Goal: Transaction & Acquisition: Purchase product/service

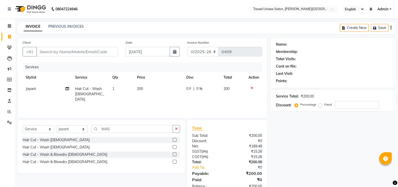
select select "7177"
select select "service"
select select "60205"
click at [50, 51] on input "Client" at bounding box center [77, 52] width 82 height 10
type input "9"
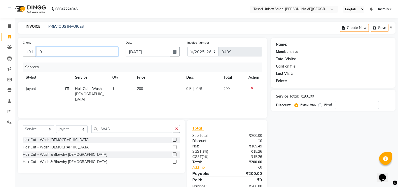
type input "0"
type input "9318315778"
click at [106, 54] on span "Add Client" at bounding box center [105, 51] width 20 height 5
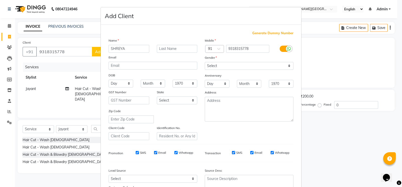
type input "SHREYA"
click at [167, 49] on input "text" at bounding box center [177, 49] width 41 height 8
type input "[PERSON_NAME]"
click at [230, 67] on select "Select [DEMOGRAPHIC_DATA] [DEMOGRAPHIC_DATA] Other Prefer Not To Say" at bounding box center [249, 66] width 89 height 8
select select "[DEMOGRAPHIC_DATA]"
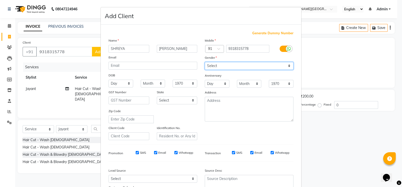
click at [205, 62] on select "Select [DEMOGRAPHIC_DATA] [DEMOGRAPHIC_DATA] Other Prefer Not To Say" at bounding box center [249, 66] width 89 height 8
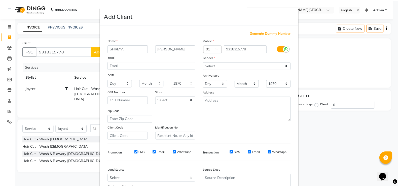
scroll to position [48, 0]
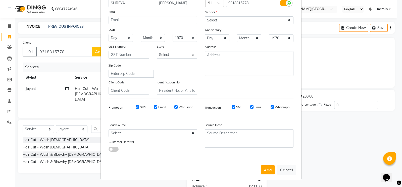
click at [264, 168] on button "Add" at bounding box center [268, 169] width 14 height 9
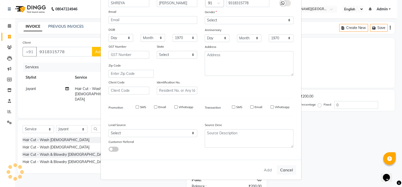
select select
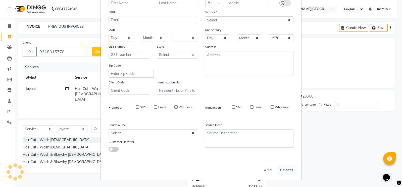
select select
checkbox input "false"
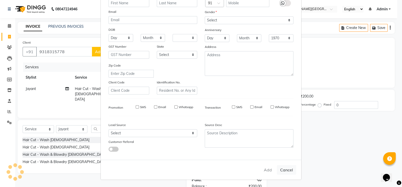
checkbox input "false"
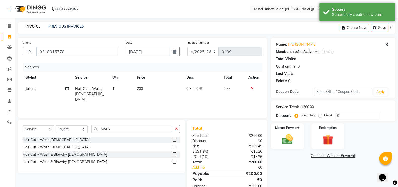
click at [174, 161] on label at bounding box center [175, 161] width 4 height 4
click at [174, 161] on input "checkbox" at bounding box center [174, 161] width 3 height 3
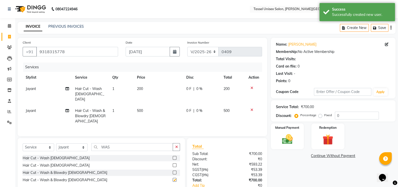
checkbox input "false"
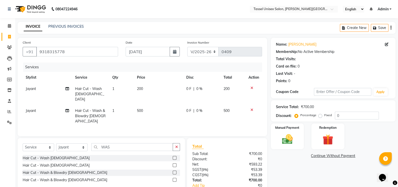
click at [251, 88] on icon at bounding box center [251, 88] width 3 height 4
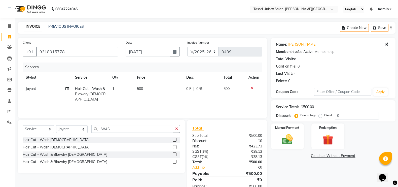
click at [141, 89] on span "500" at bounding box center [140, 88] width 6 height 5
select select "60205"
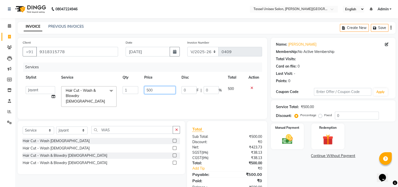
click at [149, 90] on input "500" at bounding box center [159, 90] width 31 height 8
type input "450"
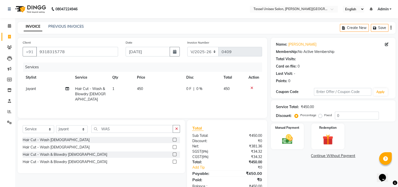
click at [296, 169] on div "Name: [PERSON_NAME] Membership: No Active Membership Total Visits: Card on file…" at bounding box center [335, 116] width 128 height 156
click at [285, 142] on img at bounding box center [286, 139] width 17 height 12
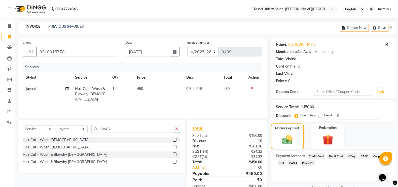
click at [281, 162] on span "UPI" at bounding box center [282, 163] width 8 height 6
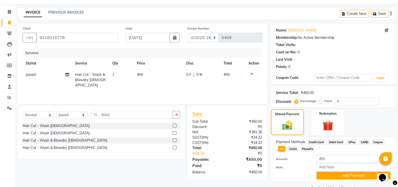
scroll to position [27, 0]
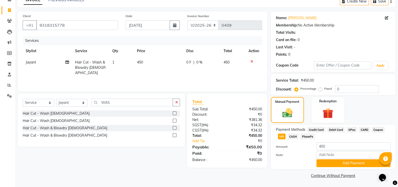
click at [337, 160] on button "Add Payment" at bounding box center [353, 163] width 74 height 8
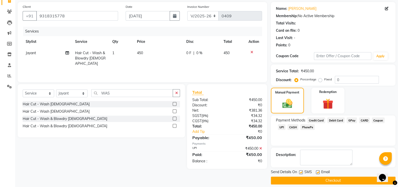
scroll to position [40, 0]
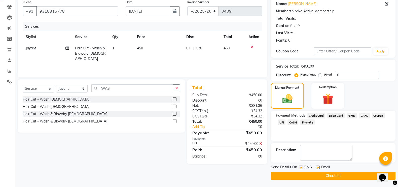
click at [354, 174] on button "Checkout" at bounding box center [333, 176] width 125 height 8
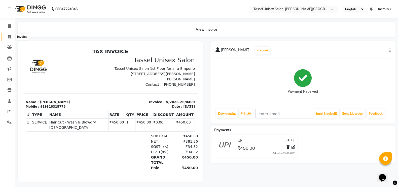
click at [10, 37] on icon at bounding box center [9, 37] width 3 height 4
select select "service"
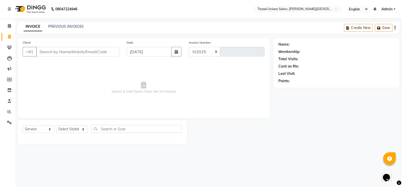
select select "7177"
type input "0410"
click at [62, 128] on select "Select Stylist Ankit [PERSON_NAME] ANKUR SIR [PERSON_NAME] [PERSON_NAME] MAM [P…" at bounding box center [71, 129] width 31 height 8
select select "61207"
click at [56, 125] on select "Select Stylist Ankit [PERSON_NAME] ANKUR SIR [PERSON_NAME] [PERSON_NAME] MAM [P…" at bounding box center [71, 129] width 31 height 8
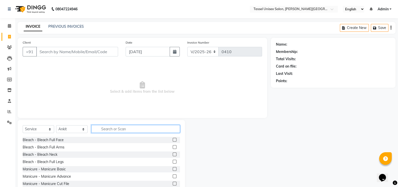
click at [113, 130] on input "text" at bounding box center [135, 129] width 89 height 8
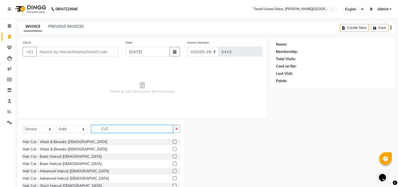
scroll to position [44, 0]
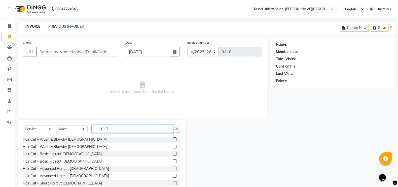
type input "CUT"
click at [173, 175] on label at bounding box center [175, 176] width 4 height 4
click at [173, 175] on input "checkbox" at bounding box center [174, 175] width 3 height 3
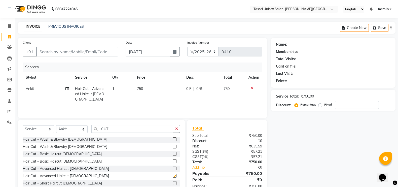
checkbox input "false"
click at [54, 53] on input "Client" at bounding box center [77, 52] width 82 height 10
type input "9"
type input "0"
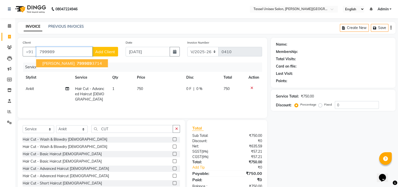
click at [82, 65] on span "799989" at bounding box center [84, 63] width 15 height 5
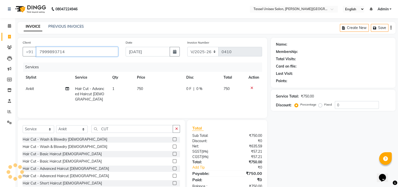
type input "7999893714"
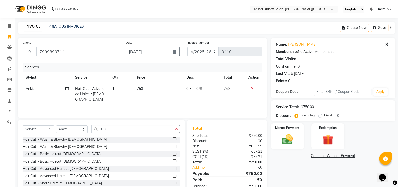
click at [288, 138] on img at bounding box center [286, 139] width 17 height 12
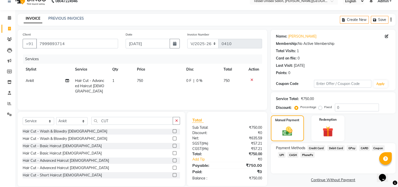
scroll to position [15, 0]
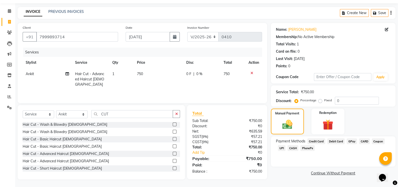
click at [294, 149] on span "CASH" at bounding box center [292, 148] width 11 height 6
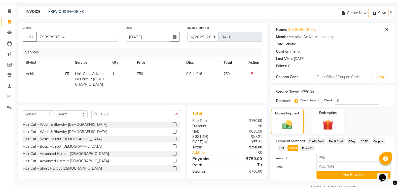
scroll to position [27, 0]
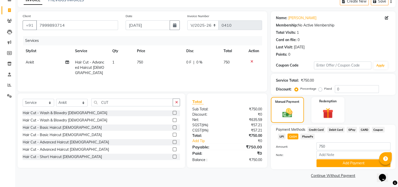
click at [361, 164] on button "Add Payment" at bounding box center [353, 163] width 74 height 8
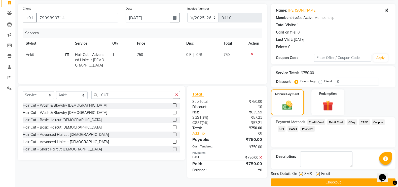
scroll to position [40, 0]
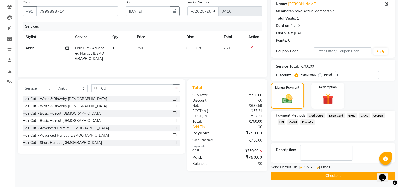
click at [362, 175] on button "Checkout" at bounding box center [333, 176] width 125 height 8
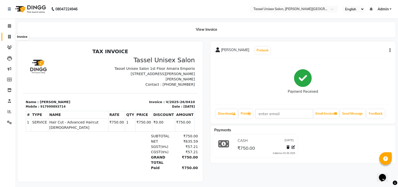
click at [8, 38] on icon at bounding box center [9, 37] width 3 height 4
select select "service"
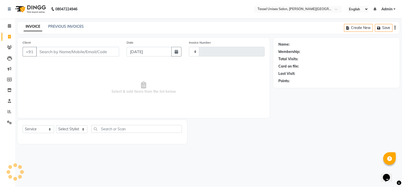
type input "0411"
select select "7177"
click at [68, 126] on select "Select Stylist Ankit [PERSON_NAME] ANKUR SIR [PERSON_NAME] [PERSON_NAME] MAM [P…" at bounding box center [71, 129] width 31 height 8
select select "60199"
click at [56, 125] on select "Select Stylist Ankit [PERSON_NAME] ANKUR SIR [PERSON_NAME] [PERSON_NAME] MAM [P…" at bounding box center [71, 129] width 31 height 8
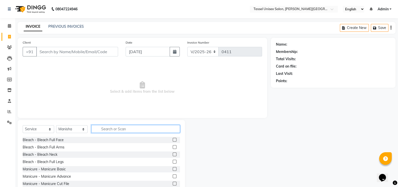
click at [104, 128] on input "text" at bounding box center [135, 129] width 89 height 8
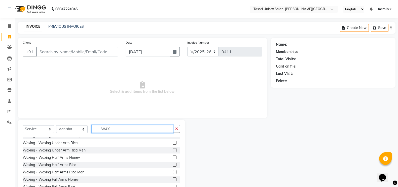
scroll to position [75, 0]
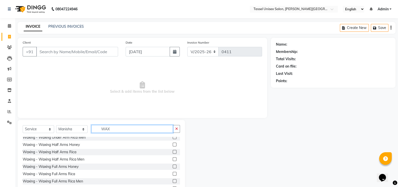
type input "WAX"
click at [173, 174] on label at bounding box center [175, 174] width 4 height 4
click at [173, 174] on input "checkbox" at bounding box center [174, 173] width 3 height 3
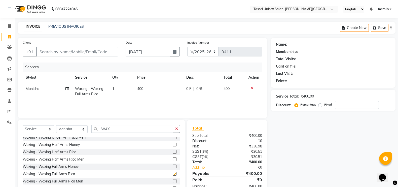
checkbox input "false"
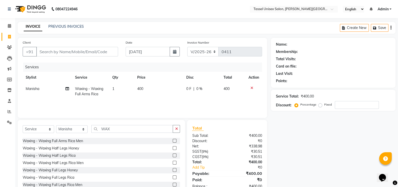
scroll to position [121, 0]
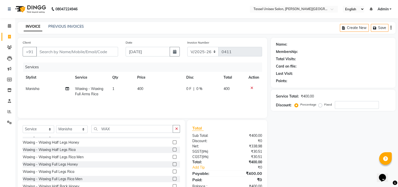
click at [173, 171] on label at bounding box center [175, 171] width 4 height 4
click at [173, 171] on input "checkbox" at bounding box center [174, 171] width 3 height 3
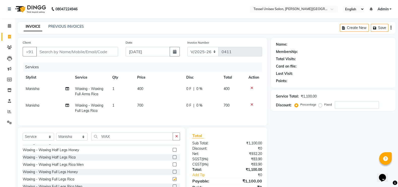
checkbox input "false"
click at [127, 140] on input "WAX" at bounding box center [131, 136] width 81 height 8
type input "W"
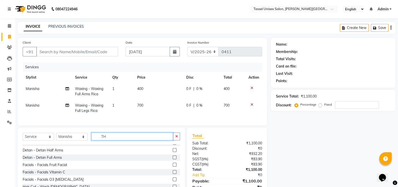
scroll to position [0, 0]
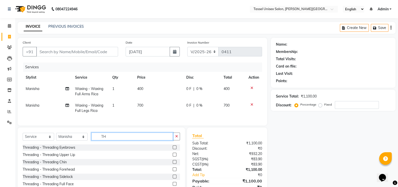
type input "TH"
click at [174, 149] on label at bounding box center [175, 147] width 4 height 4
click at [174, 149] on input "checkbox" at bounding box center [174, 147] width 3 height 3
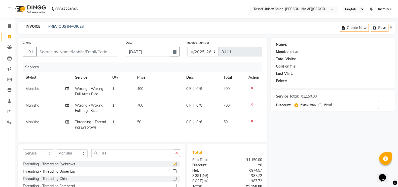
checkbox input "false"
click at [126, 156] on input "TH" at bounding box center [131, 153] width 81 height 8
type input "T"
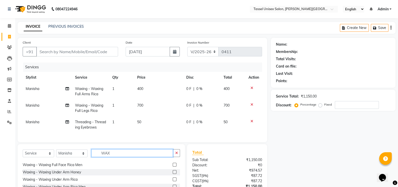
scroll to position [50, 0]
type input "WAX"
click at [173, 181] on label at bounding box center [175, 179] width 4 height 4
click at [173, 181] on input "checkbox" at bounding box center [174, 179] width 3 height 3
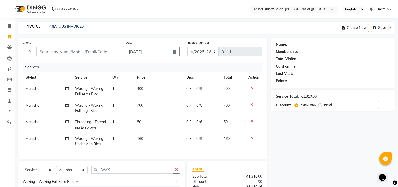
checkbox input "false"
click at [75, 174] on select "Select Stylist Ankit [PERSON_NAME] ANKUR SIR [PERSON_NAME] [PERSON_NAME] MAM [P…" at bounding box center [71, 170] width 31 height 8
click at [120, 172] on input "WAX" at bounding box center [131, 170] width 81 height 8
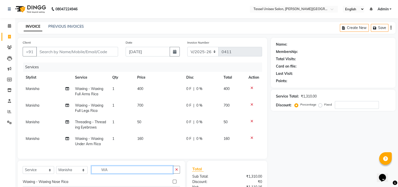
type input "W"
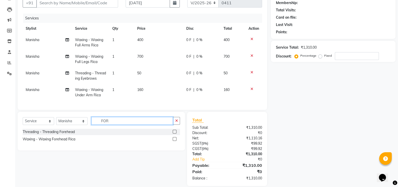
scroll to position [60, 0]
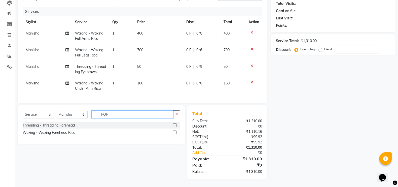
type input "FOR"
click at [175, 123] on label at bounding box center [175, 125] width 4 height 4
click at [175, 123] on input "checkbox" at bounding box center [174, 124] width 3 height 3
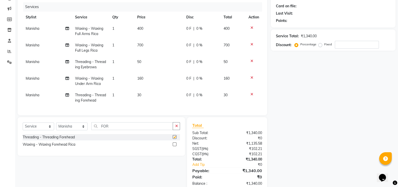
checkbox input "false"
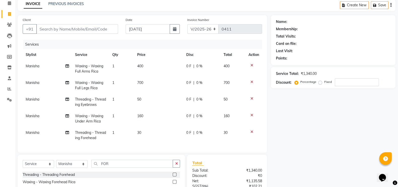
scroll to position [10, 0]
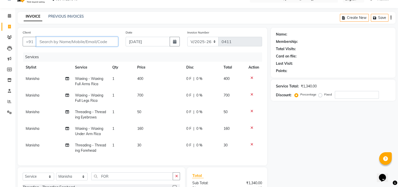
click at [56, 39] on input "Client" at bounding box center [77, 42] width 82 height 10
type input "7"
type input "0"
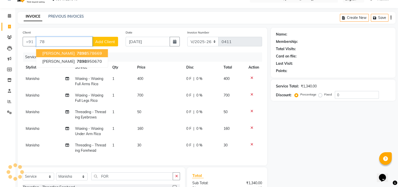
type input "7"
click at [60, 53] on span "[PERSON_NAME]" at bounding box center [58, 53] width 32 height 5
type input "6264432352"
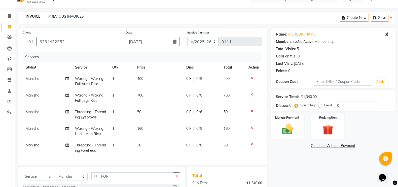
click at [280, 131] on img at bounding box center [286, 129] width 17 height 12
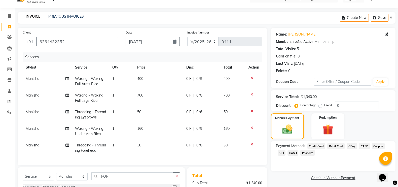
click at [281, 152] on span "UPI" at bounding box center [282, 153] width 8 height 6
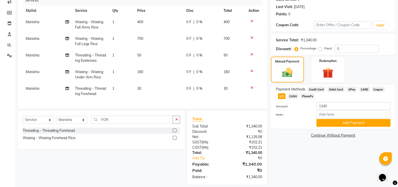
scroll to position [77, 0]
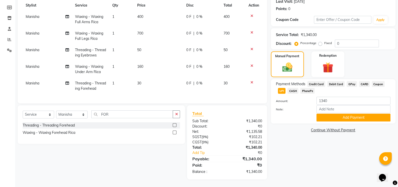
click at [360, 114] on button "Add Payment" at bounding box center [353, 117] width 74 height 8
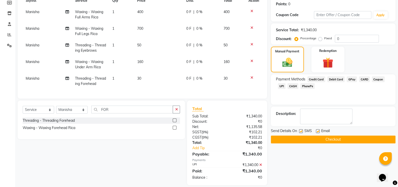
click at [351, 137] on button "Checkout" at bounding box center [333, 139] width 125 height 8
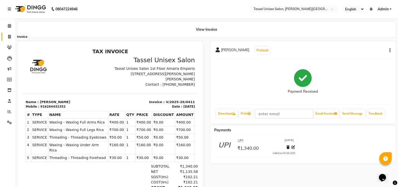
click at [9, 38] on icon at bounding box center [9, 37] width 3 height 4
select select "service"
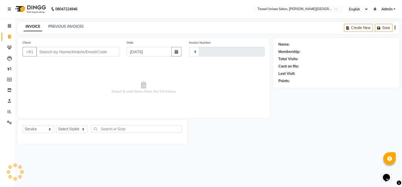
type input "0412"
select select "7177"
click at [63, 29] on div "PREVIOUS INVOICES" at bounding box center [65, 26] width 35 height 5
click at [69, 27] on link "PREVIOUS INVOICES" at bounding box center [65, 26] width 35 height 5
